Goal: Communication & Community: Answer question/provide support

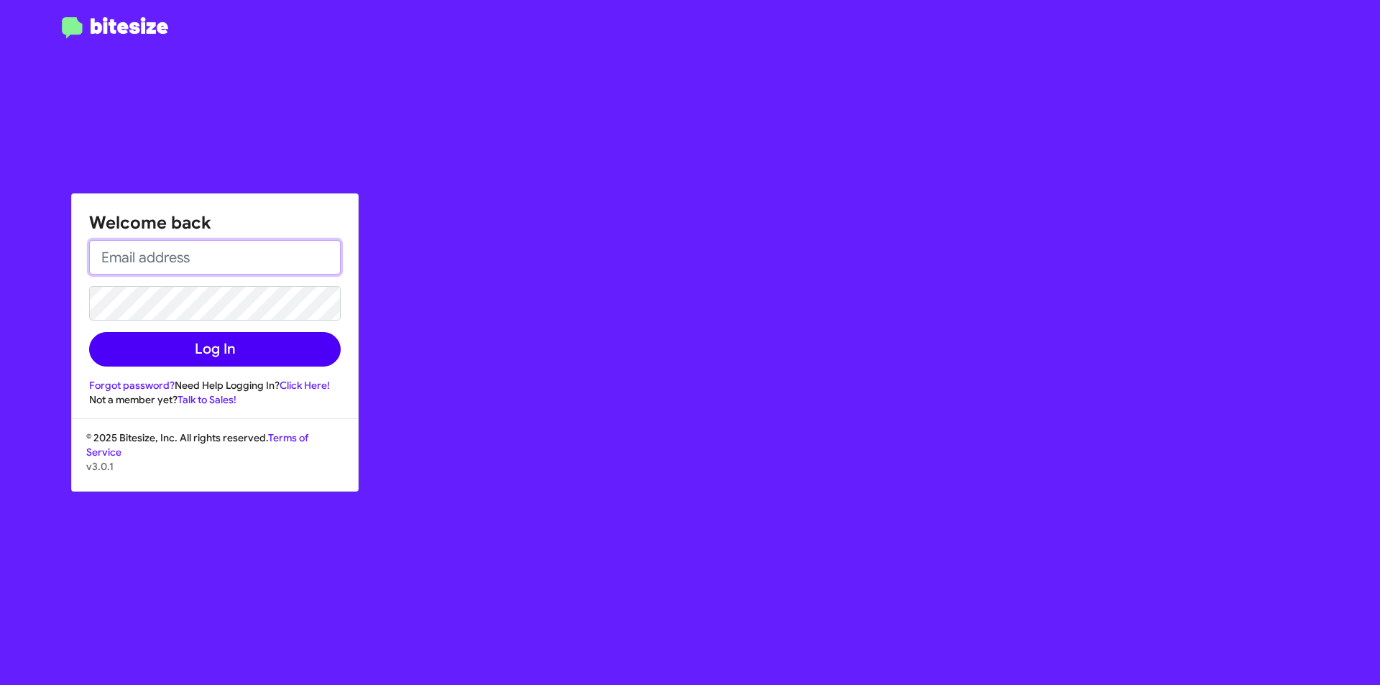
type input "[EMAIL_ADDRESS][DOMAIN_NAME]"
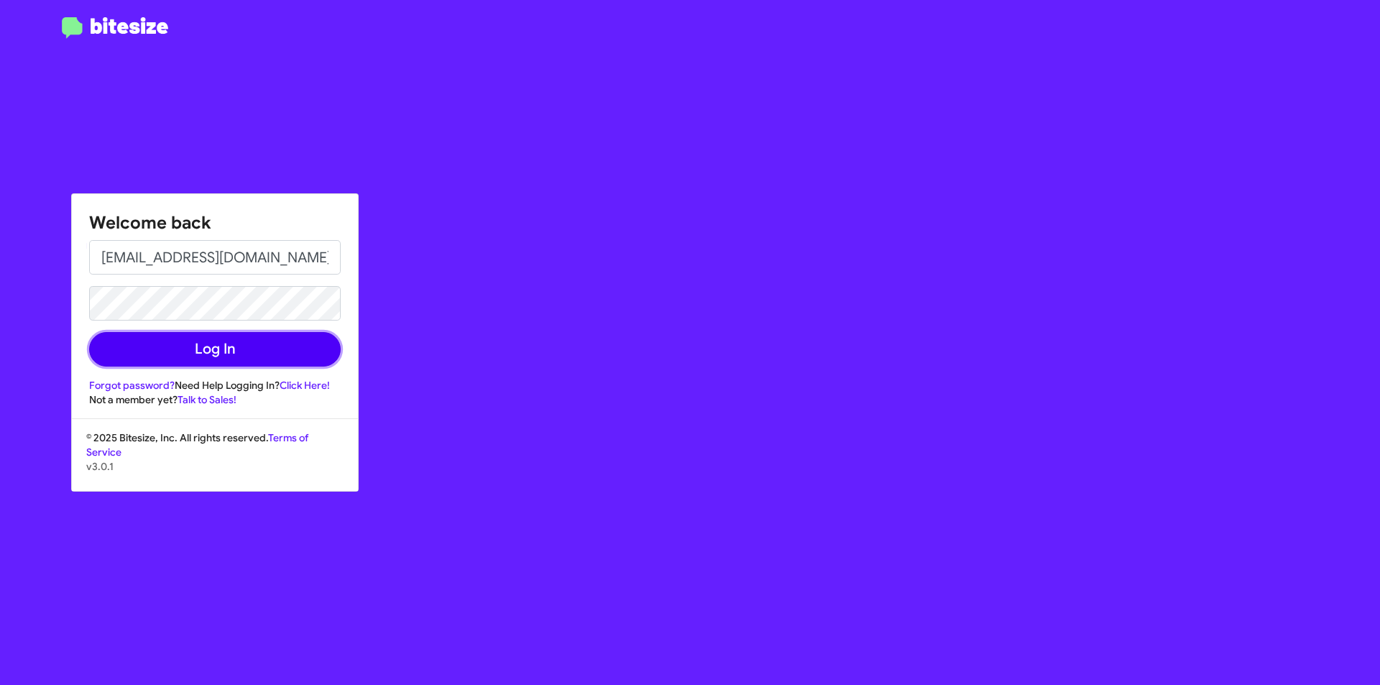
click at [288, 336] on button "Log In" at bounding box center [215, 349] width 252 height 35
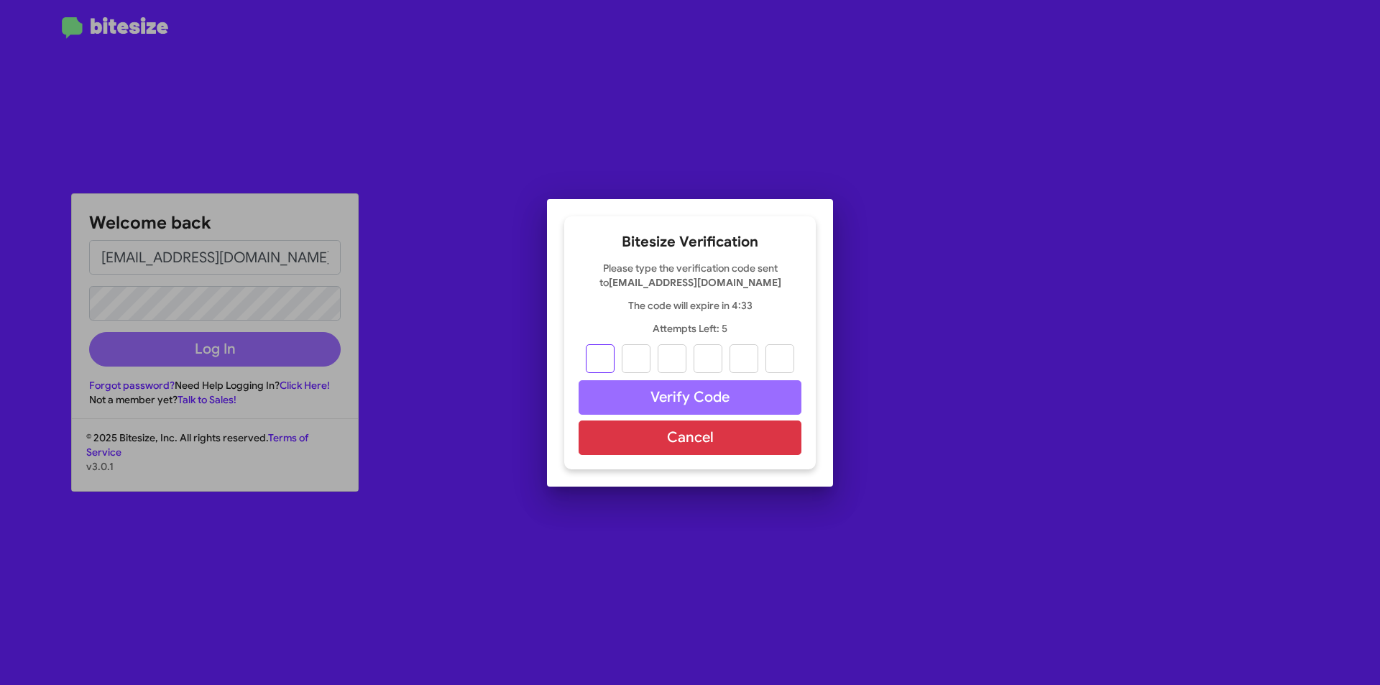
type input "8"
type input "3"
type input "5"
type input "8"
type input "2"
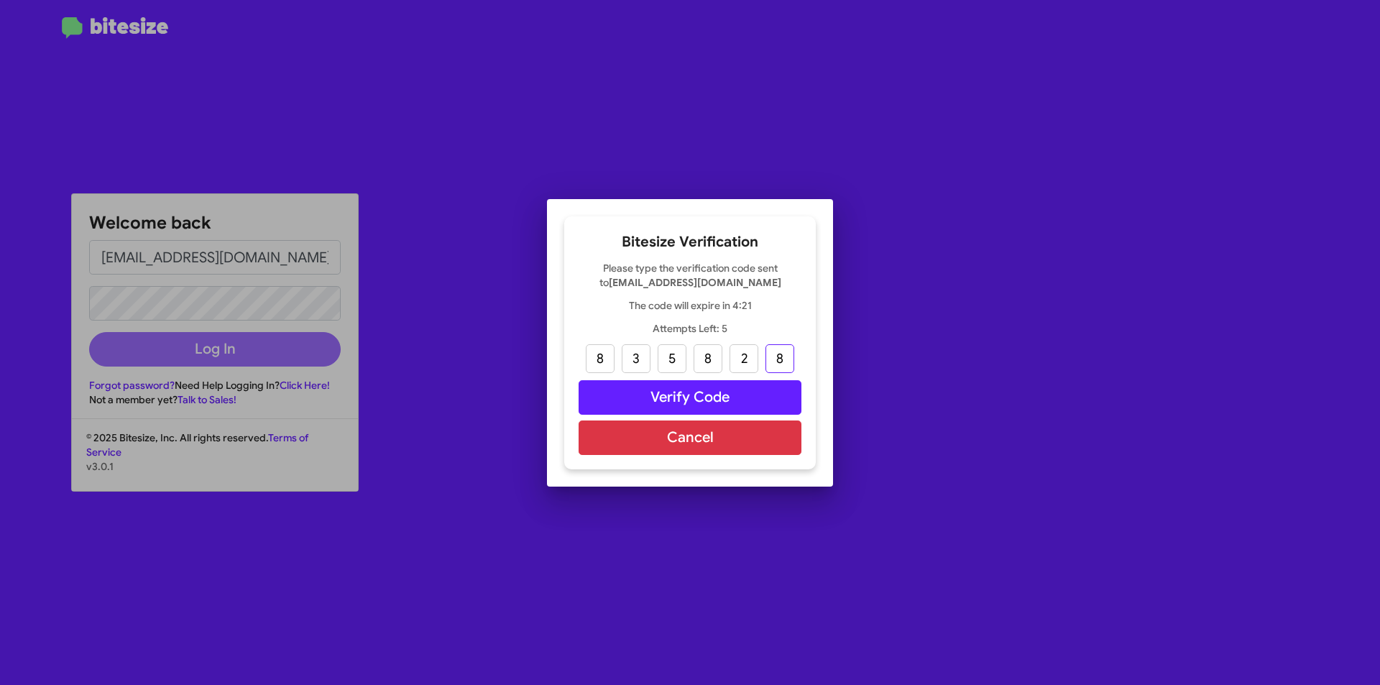
type input "8"
click at [710, 385] on button "Verify Code" at bounding box center [690, 397] width 223 height 35
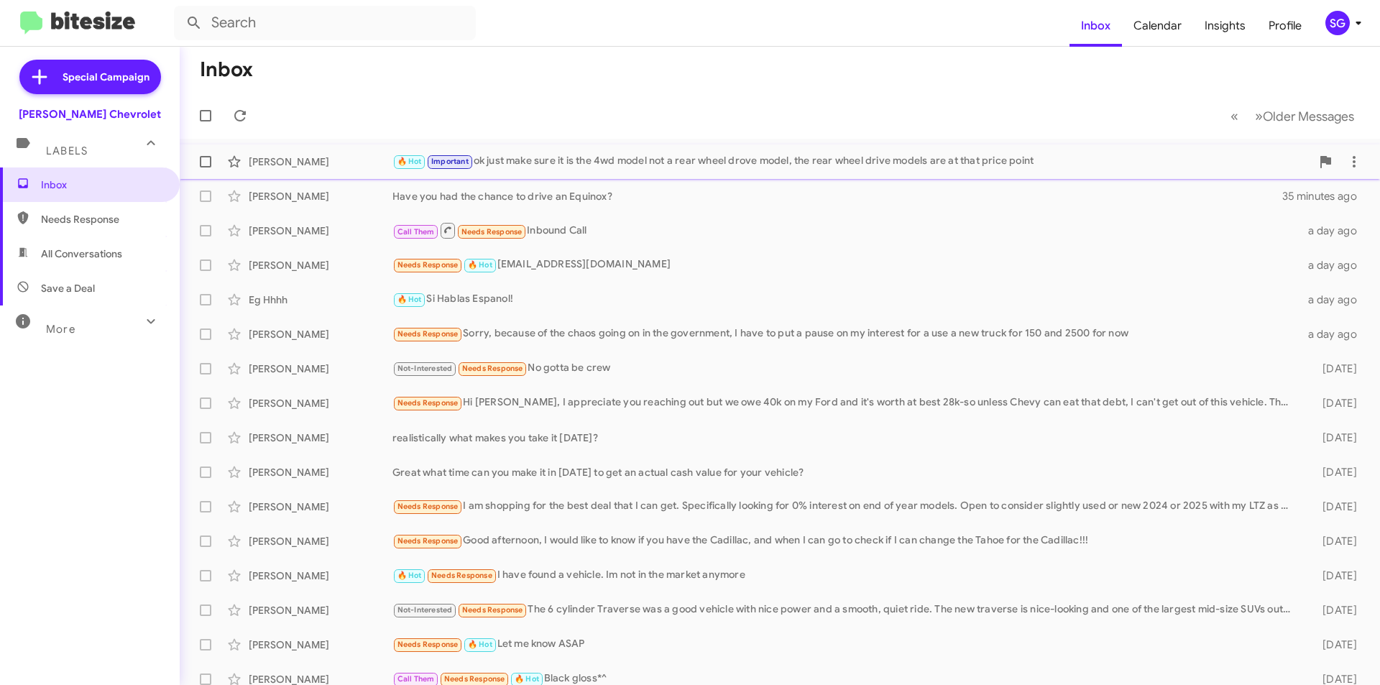
click at [794, 168] on div "🔥 Hot Important ok just make sure it is the 4wd model not a rear wheel drove mo…" at bounding box center [851, 161] width 919 height 17
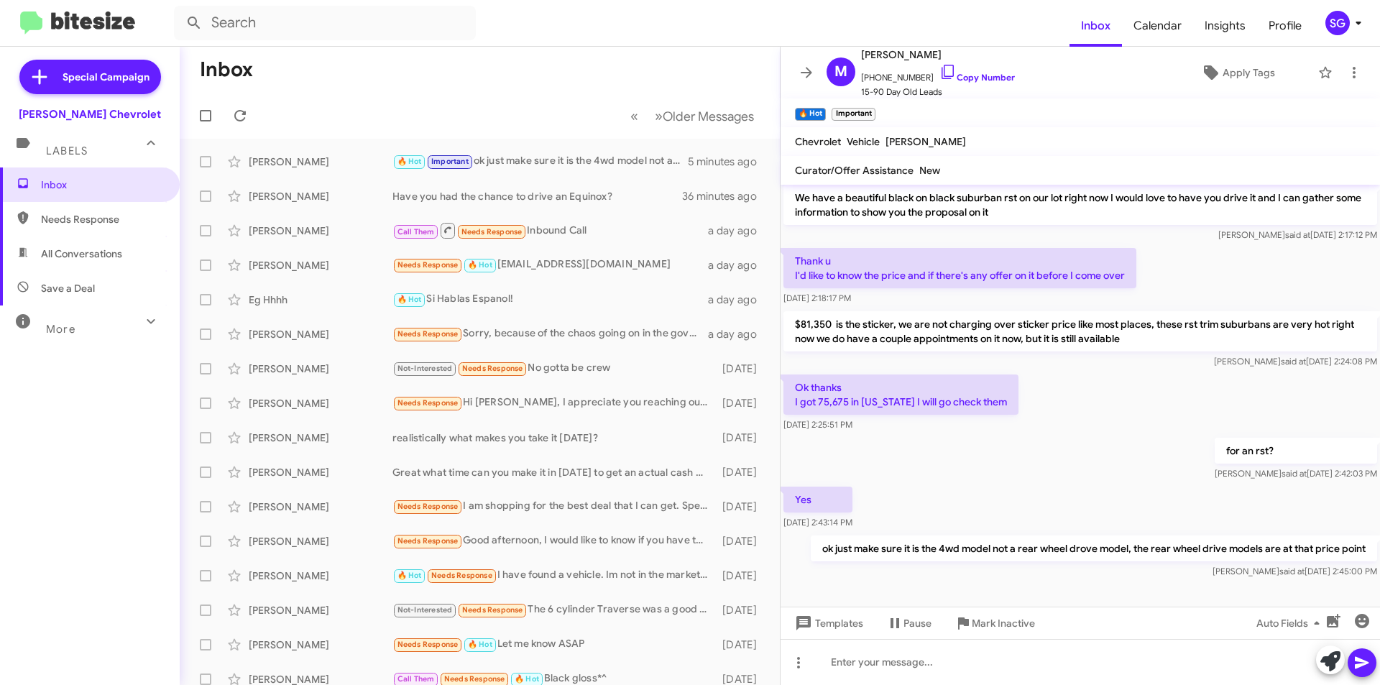
scroll to position [466, 0]
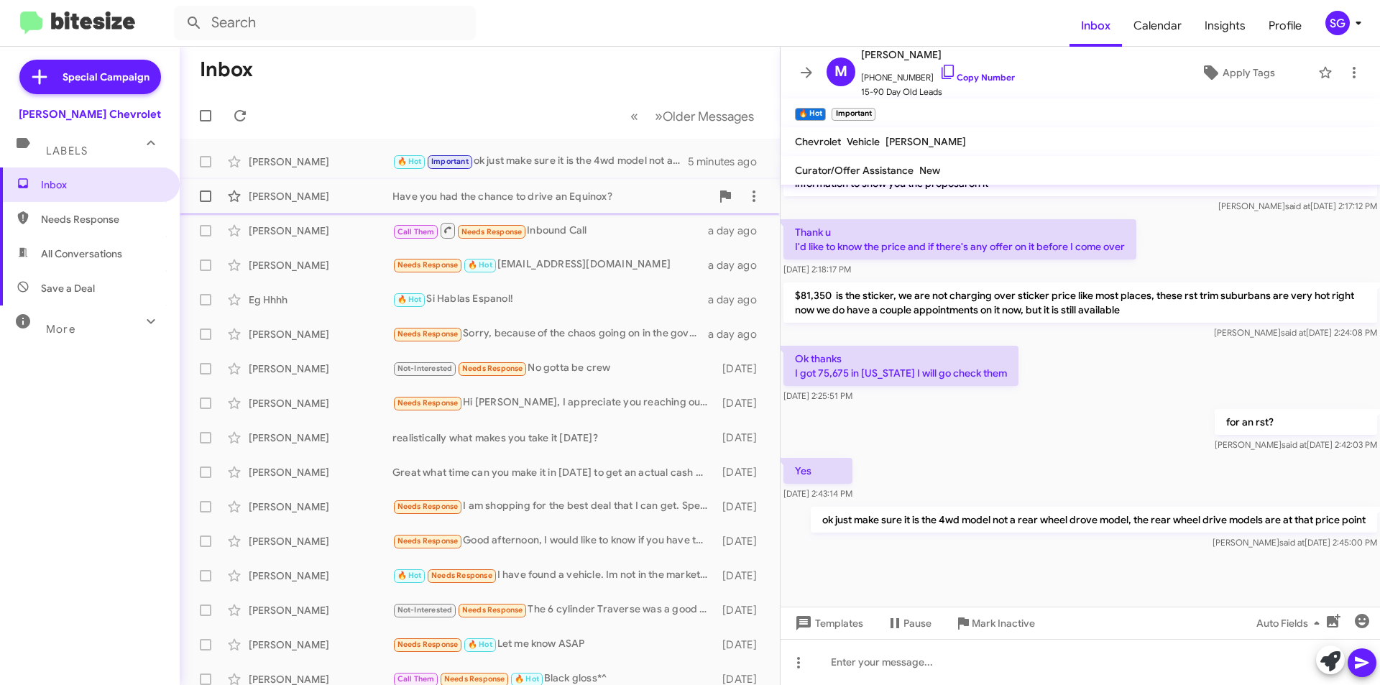
click at [638, 196] on div "Have you had the chance to drive an Equinox?" at bounding box center [551, 196] width 318 height 14
